Goal: Use online tool/utility

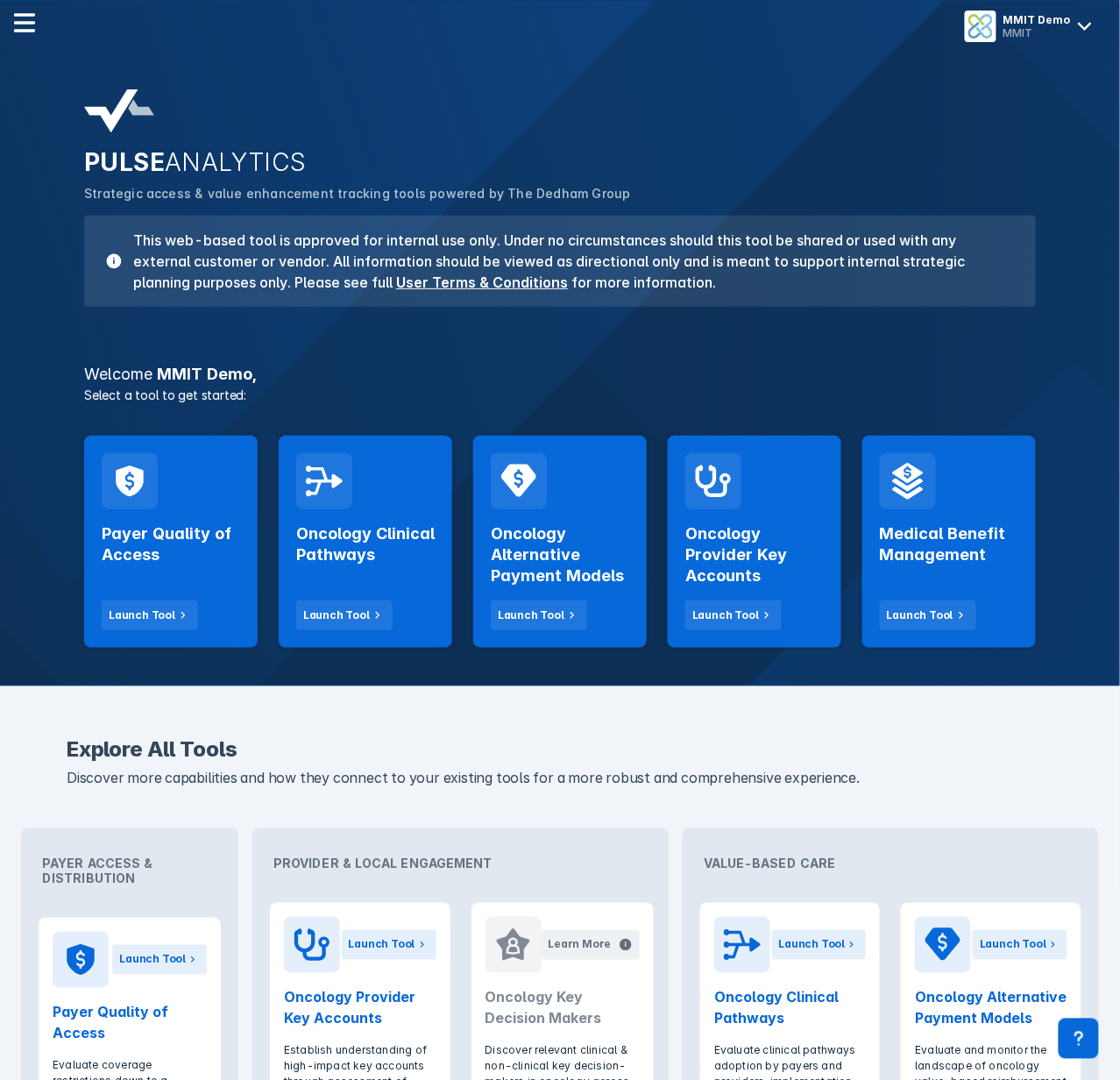
click at [334, 608] on div "Launch Tool" at bounding box center [336, 616] width 67 height 16
